Goal: Information Seeking & Learning: Check status

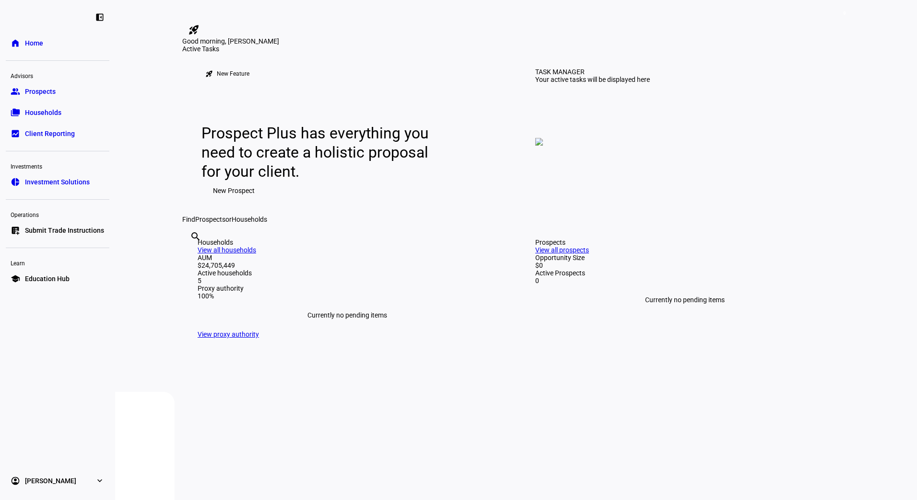
click at [29, 113] on span "Households" at bounding box center [43, 113] width 36 height 10
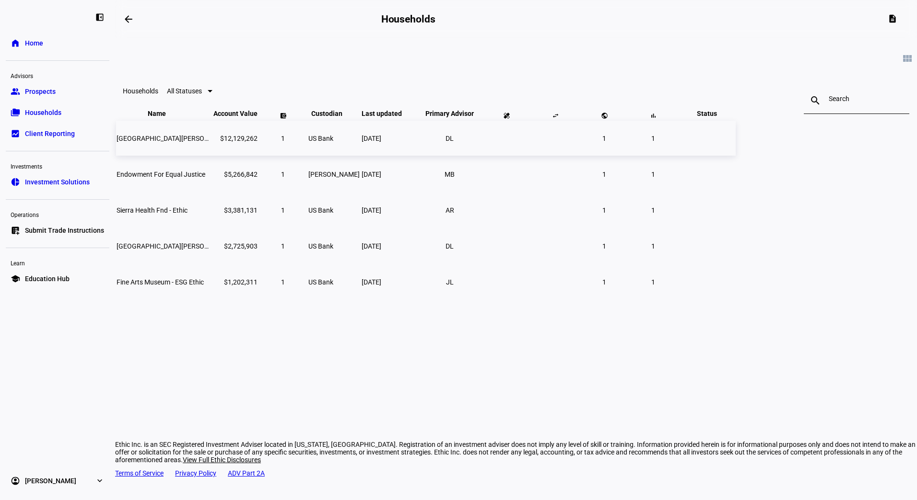
click at [266, 142] on span "[GEOGRAPHIC_DATA][PERSON_NAME] Nat Hist-ethic" at bounding box center [195, 139] width 158 height 8
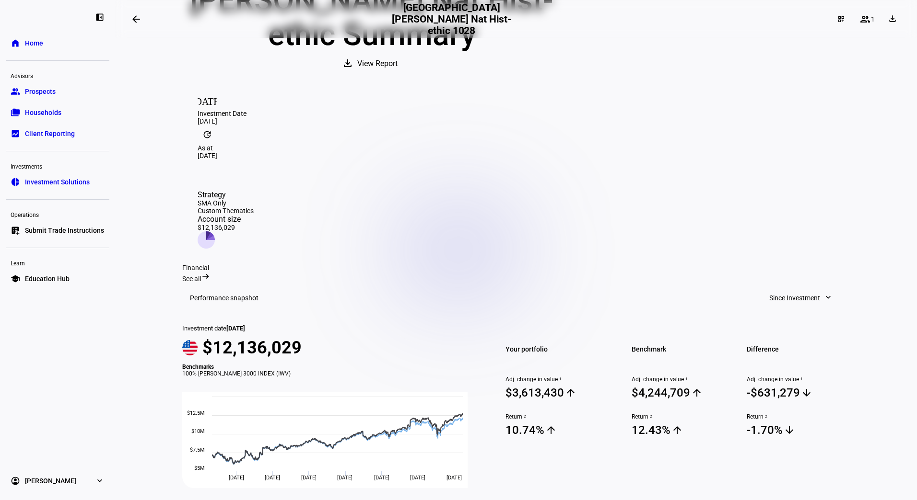
scroll to position [159, 0]
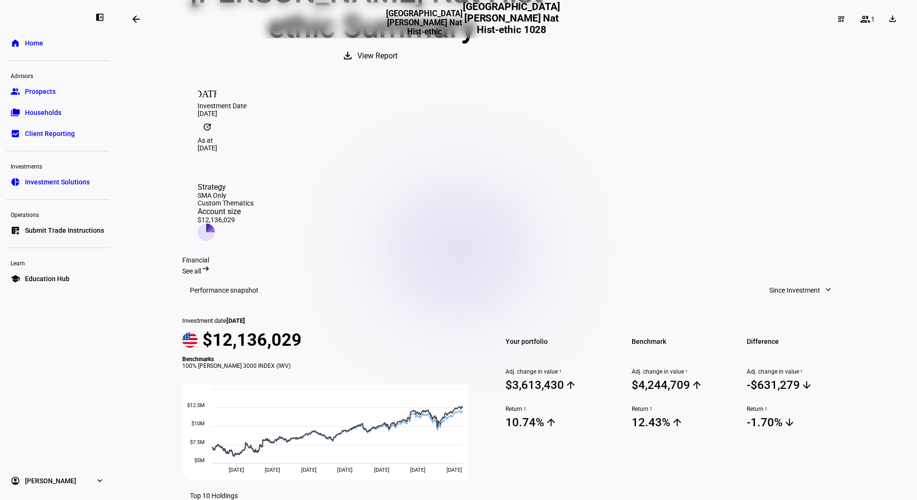
click at [222, 287] on h3 "Performance snapshot" at bounding box center [224, 291] width 69 height 8
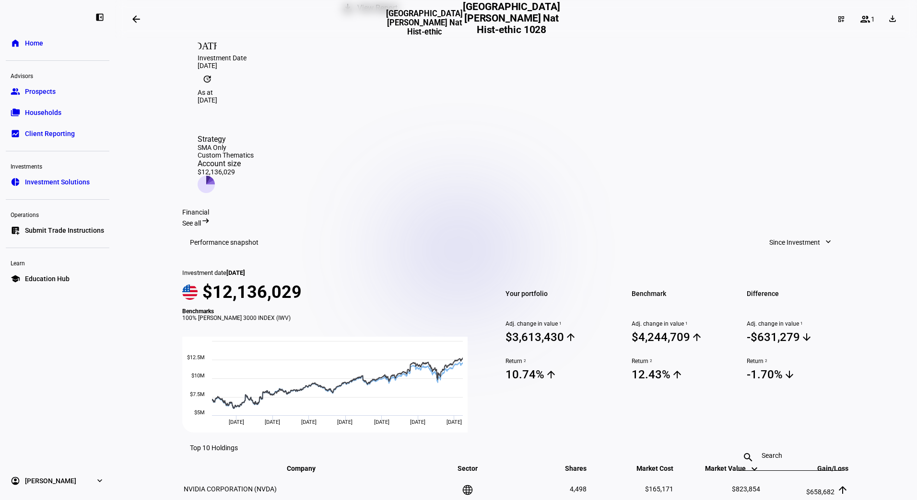
click at [201, 220] on span "See all" at bounding box center [191, 224] width 19 height 8
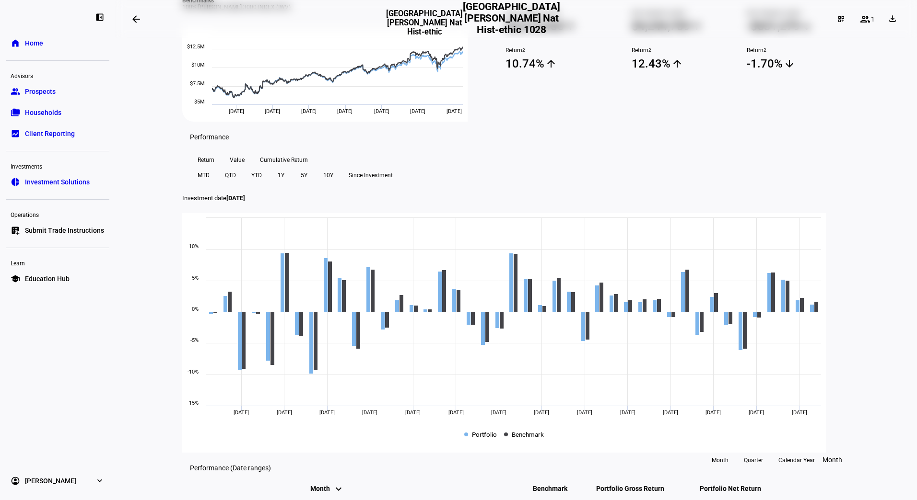
click at [35, 108] on span "Households" at bounding box center [43, 113] width 36 height 10
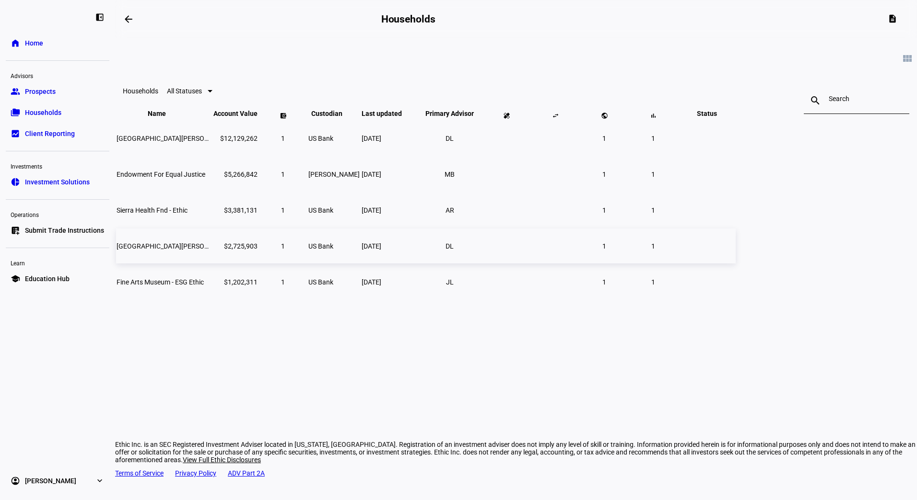
click at [278, 250] on span "[GEOGRAPHIC_DATA][PERSON_NAME] Nat - Ethic Imp" at bounding box center [196, 247] width 161 height 8
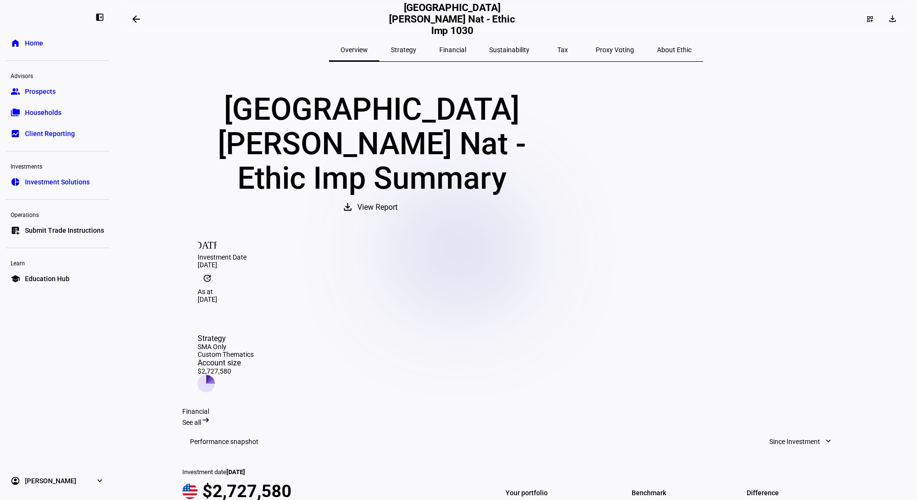
click at [201, 419] on span "See all" at bounding box center [191, 423] width 19 height 8
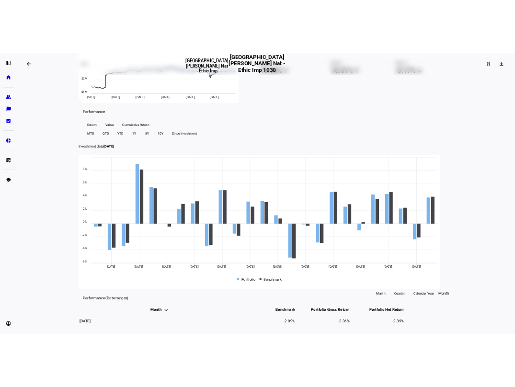
scroll to position [240, 0]
